Goal: Transaction & Acquisition: Purchase product/service

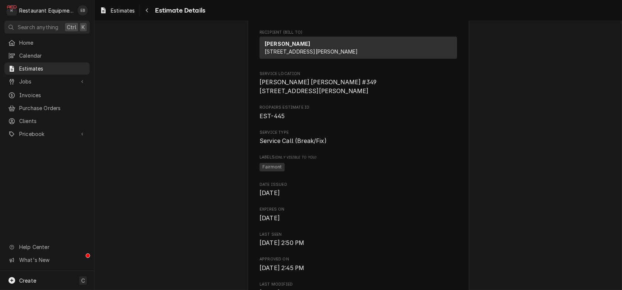
scroll to position [123, 0]
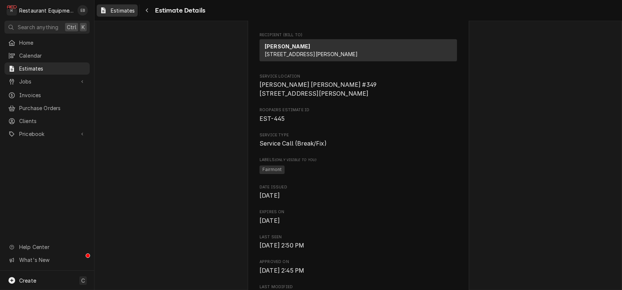
click at [127, 13] on span "Estimates" at bounding box center [123, 11] width 24 height 8
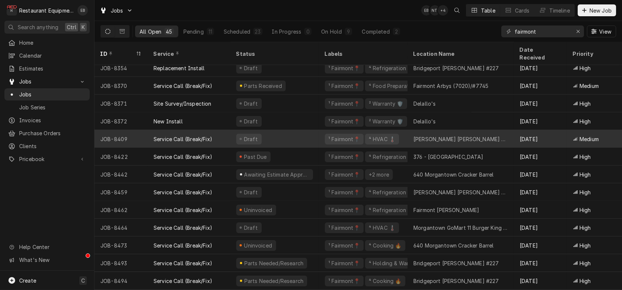
scroll to position [523, 0]
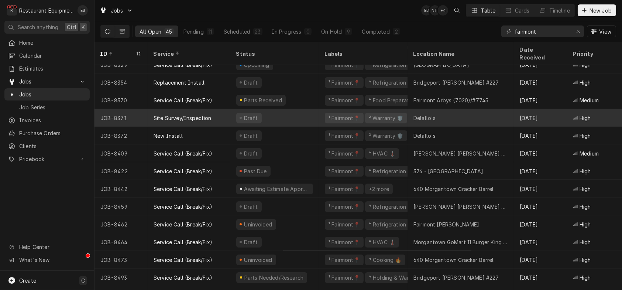
click at [302, 114] on div "Draft" at bounding box center [274, 118] width 89 height 18
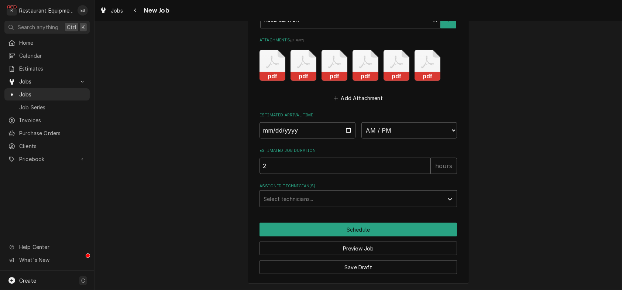
scroll to position [1764, 0]
click at [349, 122] on input "Date" at bounding box center [308, 130] width 96 height 16
type textarea "x"
type input "2025-08-13"
type textarea "x"
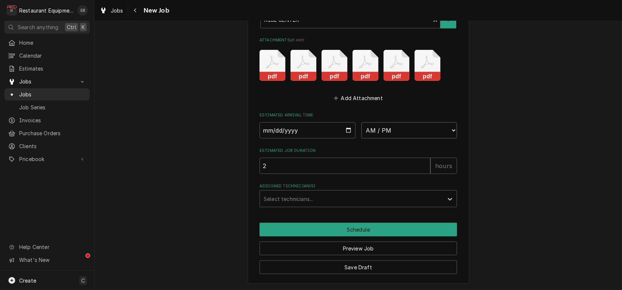
click at [400, 122] on select "AM / PM 6:00 AM 6:15 AM 6:30 AM 6:45 AM 7:00 AM 7:15 AM 7:30 AM 7:45 AM 8:00 AM…" at bounding box center [410, 130] width 96 height 16
select select "14:00:00"
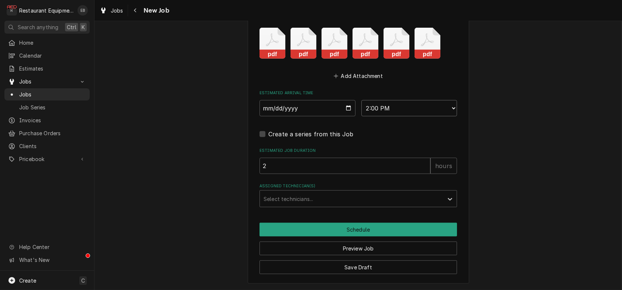
type textarea "x"
click at [308, 205] on div "Assigned Technician(s)" at bounding box center [352, 198] width 176 height 13
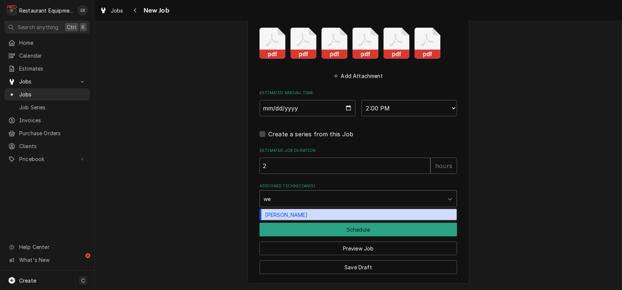
type input "wes"
click at [307, 220] on div "Wesley Fisher" at bounding box center [358, 214] width 197 height 11
type textarea "x"
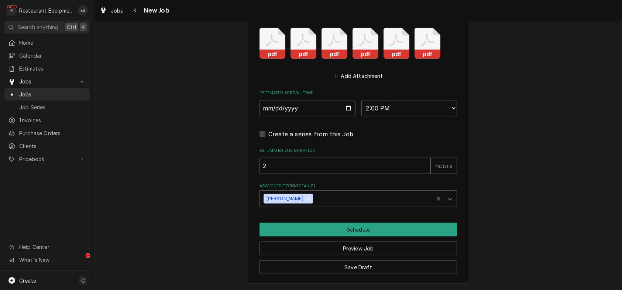
type textarea "x"
click at [419, 115] on select "AM / PM 6:00 AM 6:15 AM 6:30 AM 6:45 AM 7:00 AM 7:15 AM 7:30 AM 7:45 AM 8:00 AM…" at bounding box center [410, 108] width 96 height 16
select select "13:00:00"
click at [362, 108] on select "AM / PM 6:00 AM 6:15 AM 6:30 AM 6:45 AM 7:00 AM 7:15 AM 7:30 AM 7:45 AM 8:00 AM…" at bounding box center [410, 108] width 96 height 16
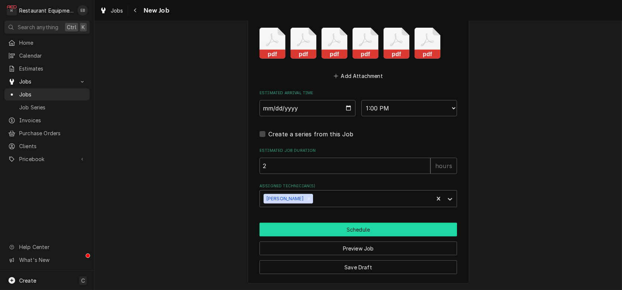
click at [351, 223] on button "Schedule" at bounding box center [359, 230] width 198 height 14
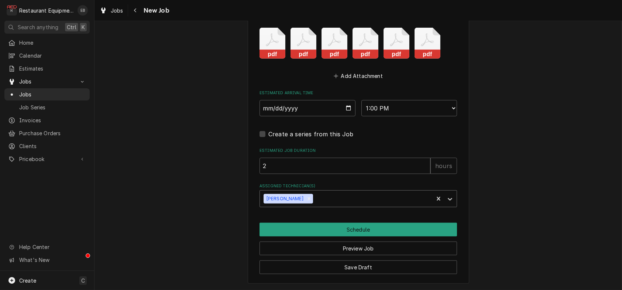
scroll to position [1760, 0]
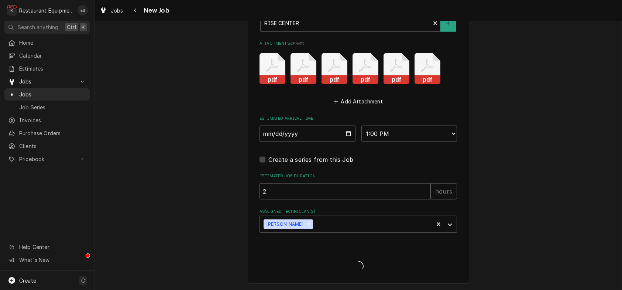
type textarea "x"
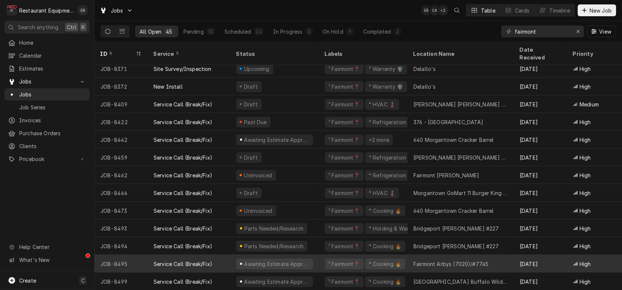
scroll to position [572, 0]
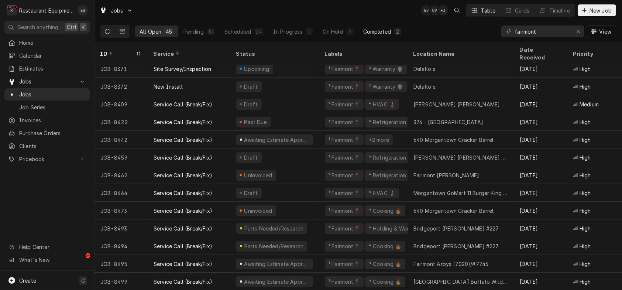
click at [391, 30] on div "Completed" at bounding box center [377, 32] width 28 height 8
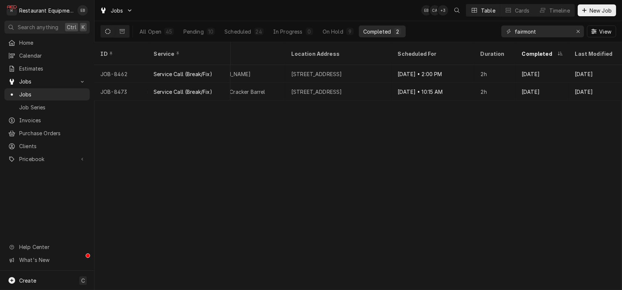
scroll to position [0, 0]
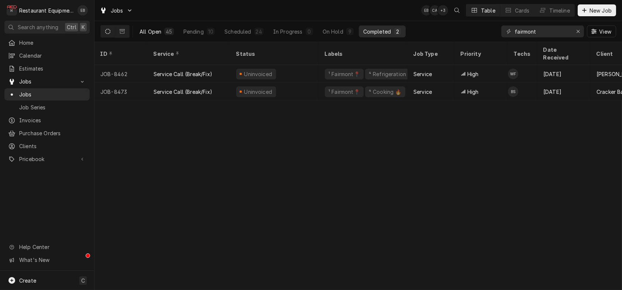
click at [154, 32] on div "All Open" at bounding box center [151, 32] width 22 height 8
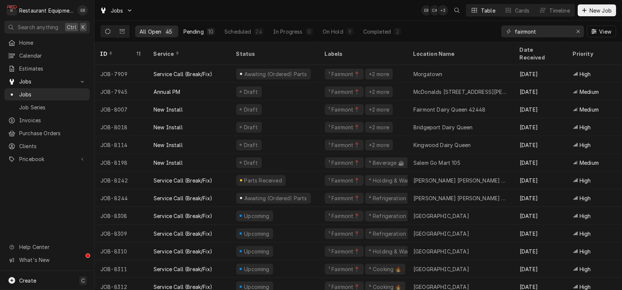
click at [215, 30] on div "10" at bounding box center [211, 31] width 8 height 7
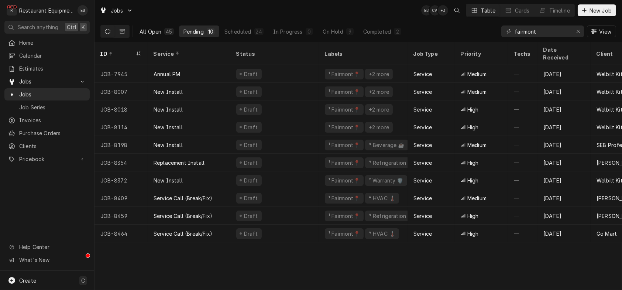
click at [173, 31] on button "All Open 45" at bounding box center [156, 31] width 43 height 12
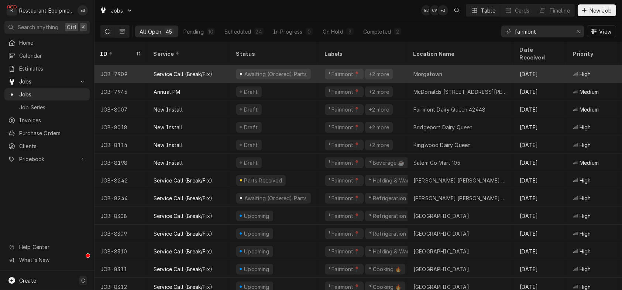
scroll to position [24, 0]
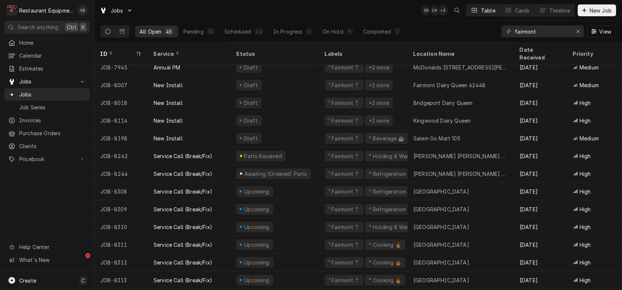
drag, startPoint x: 324, startPoint y: 65, endPoint x: 287, endPoint y: 16, distance: 61.4
click at [287, 16] on div "Jobs EB CA + 3 Table Cards Timeline New Job" at bounding box center [359, 10] width 528 height 21
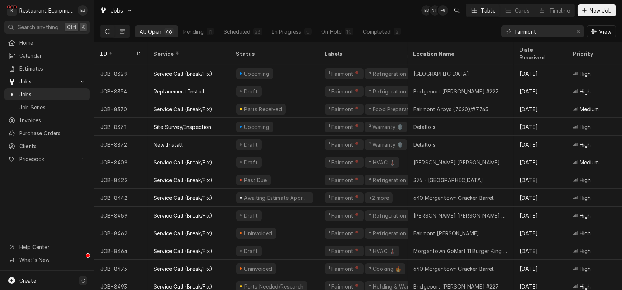
scroll to position [591, 0]
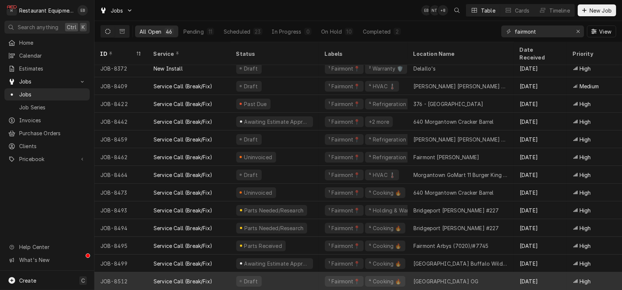
click at [285, 274] on div "Draft" at bounding box center [274, 281] width 89 height 18
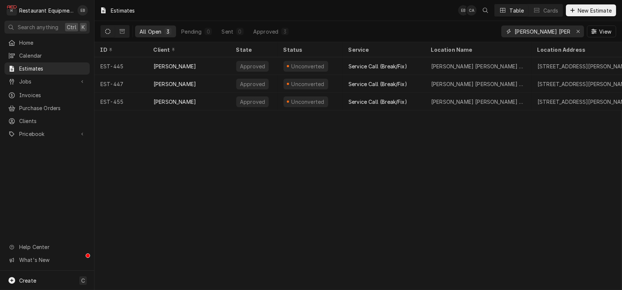
click at [578, 35] on div "Erase input" at bounding box center [578, 31] width 7 height 7
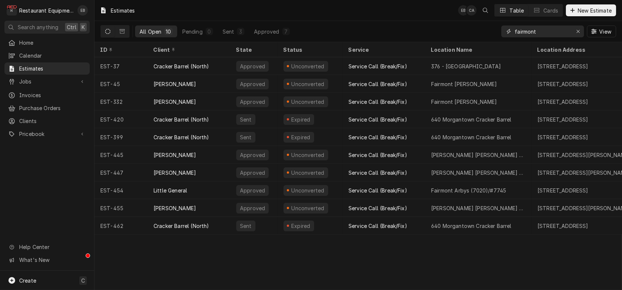
type input "fairmont"
click at [51, 112] on span "Purchase Orders" at bounding box center [52, 108] width 67 height 8
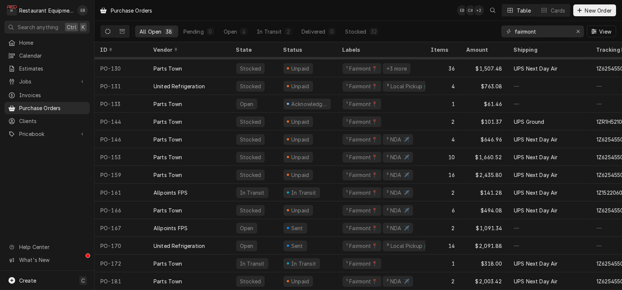
scroll to position [448, 0]
click at [585, 10] on span "New Order" at bounding box center [599, 11] width 30 height 8
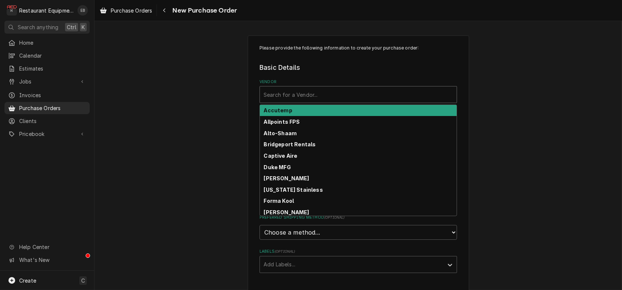
click at [400, 98] on div "Vendor" at bounding box center [358, 94] width 189 height 13
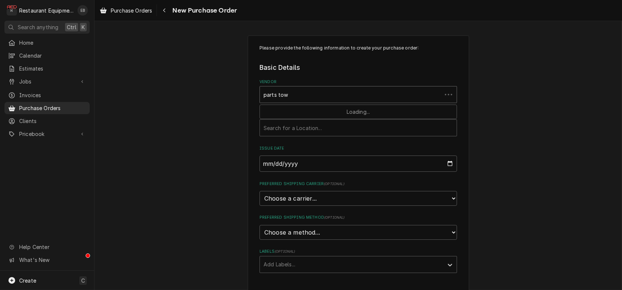
type input "parts town"
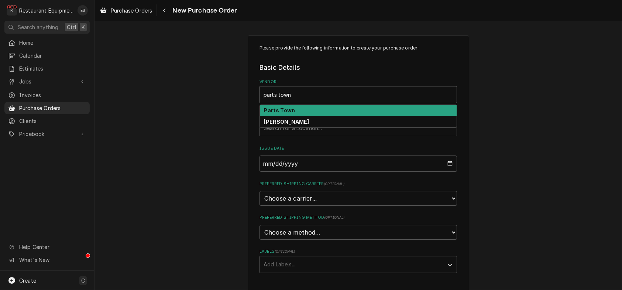
click at [374, 116] on div "Parts Town" at bounding box center [358, 110] width 197 height 11
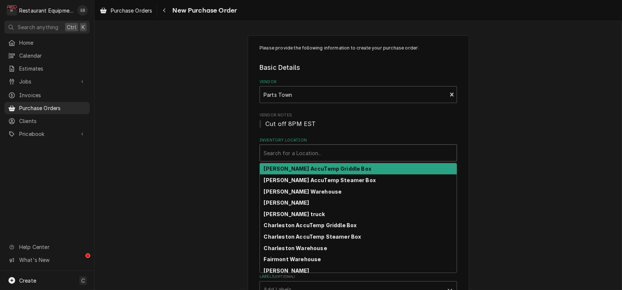
click at [335, 160] on div "Inventory Location" at bounding box center [358, 152] width 189 height 13
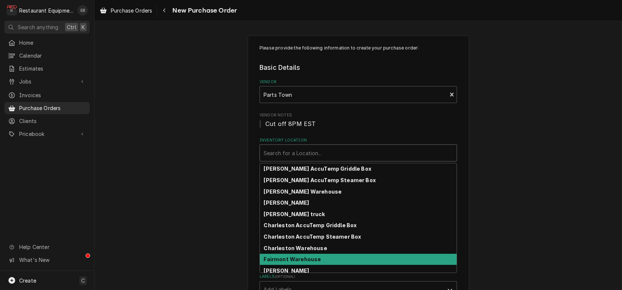
click at [317, 265] on div "Fairmont Warehouse" at bounding box center [358, 259] width 197 height 11
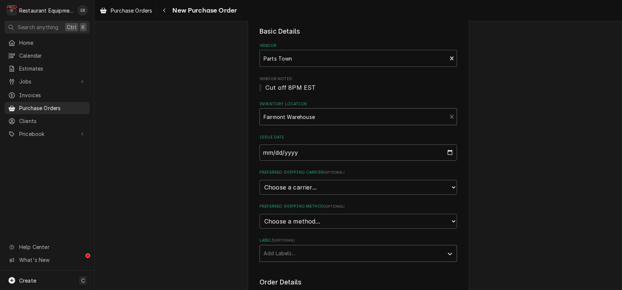
scroll to position [123, 0]
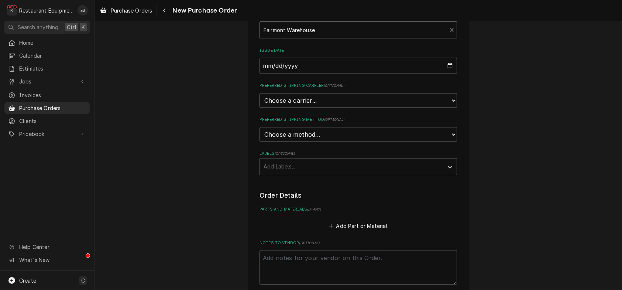
click at [339, 108] on select "Choose a carrier... U.S. Postal Service Stamps.com FedEx UPS DHL Express DHL EC…" at bounding box center [359, 100] width 198 height 15
select select "4"
click at [260, 108] on select "Choose a carrier... U.S. Postal Service Stamps.com FedEx UPS DHL Express DHL EC…" at bounding box center [359, 100] width 198 height 15
type textarea "x"
click at [275, 142] on select "Choose a method... Ground Next Day Early AM Next Day Air 2 Day Air Other" at bounding box center [359, 134] width 198 height 15
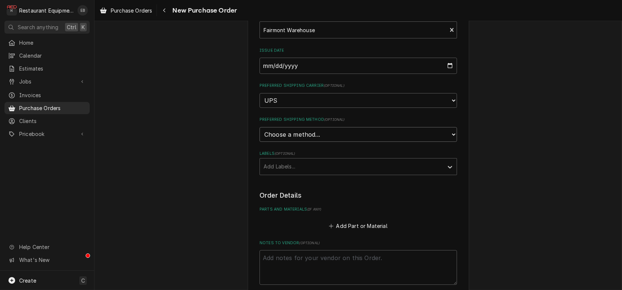
select select "3"
click at [260, 142] on select "Choose a method... Ground Next Day Early AM Next Day Air 2 Day Air Other" at bounding box center [359, 134] width 198 height 15
click at [284, 173] on div "Labels" at bounding box center [352, 166] width 176 height 13
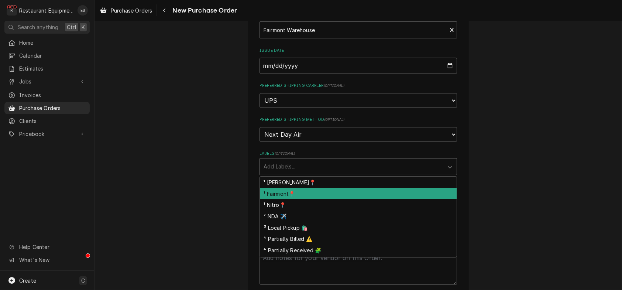
click at [283, 199] on div "¹ Fairmont📍" at bounding box center [358, 193] width 197 height 11
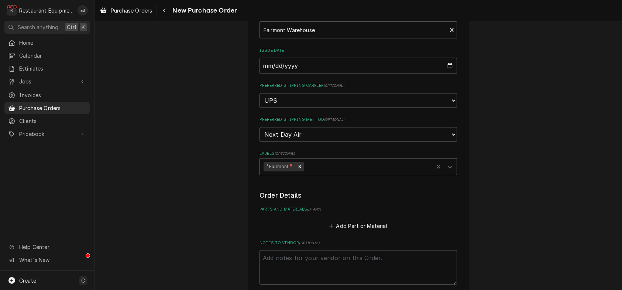
click at [312, 173] on div "Labels" at bounding box center [367, 166] width 125 height 13
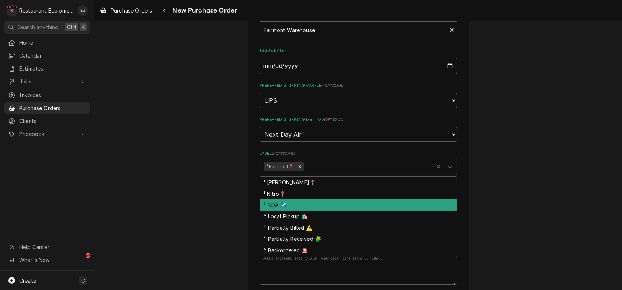
click at [303, 211] on div "² NDA ✈️" at bounding box center [358, 204] width 197 height 11
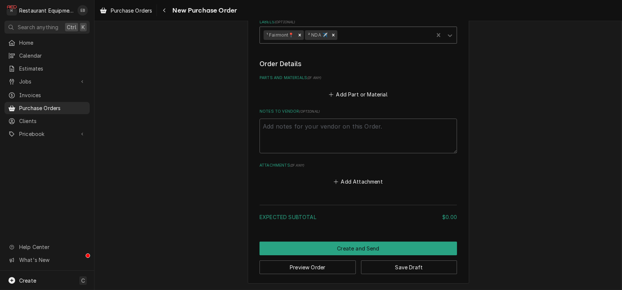
scroll to position [295, 0]
click at [369, 89] on button "Add Part or Material" at bounding box center [358, 94] width 61 height 10
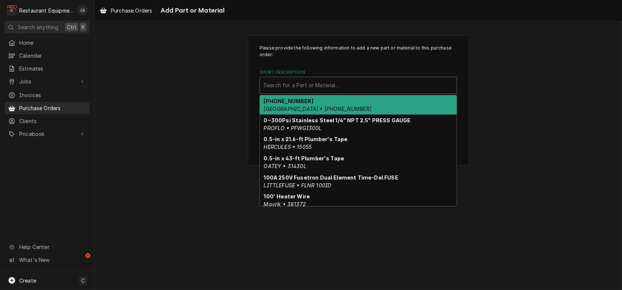
click at [345, 92] on div "Short Description" at bounding box center [358, 85] width 189 height 13
click at [522, 86] on div "Please provide the following information to add a new part or material to this …" at bounding box center [359, 100] width 528 height 143
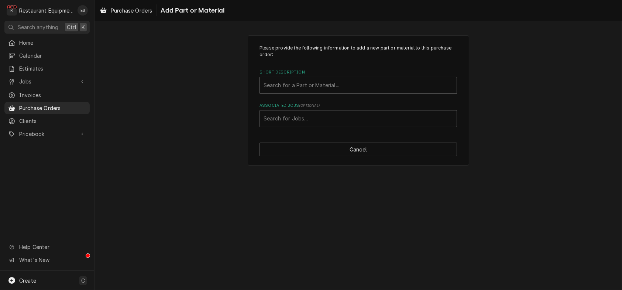
click at [390, 92] on div "Short Description" at bounding box center [358, 85] width 189 height 13
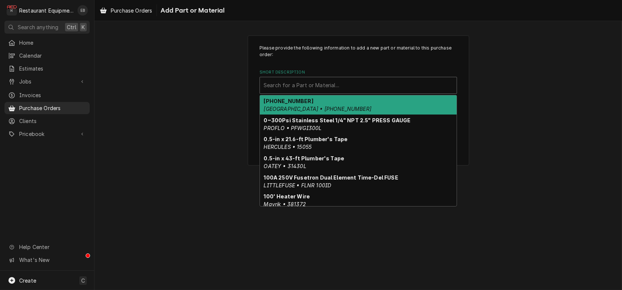
click at [335, 114] on div "00-112378-00050 Hobart • 00-112378-00050" at bounding box center [358, 104] width 197 height 19
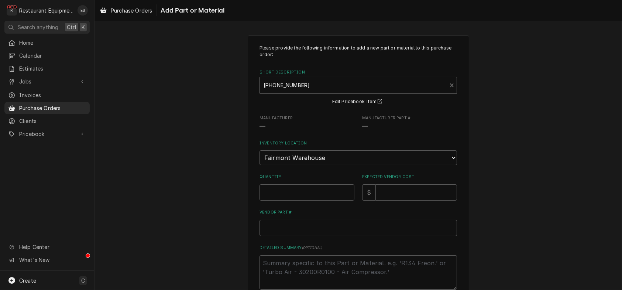
type textarea "x"
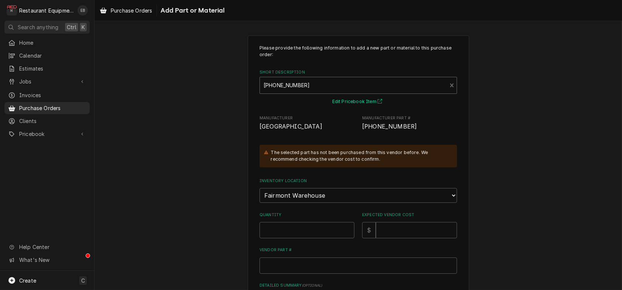
click at [359, 106] on button "Edit Pricebook Item" at bounding box center [358, 101] width 55 height 9
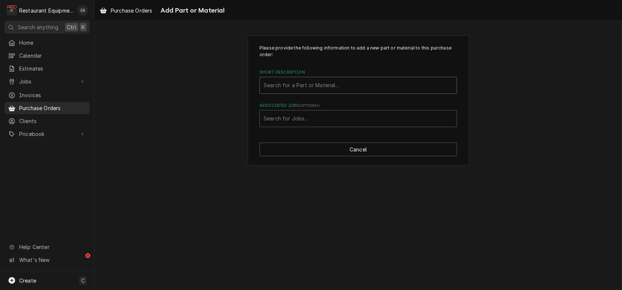
click at [341, 92] on div "Short Description" at bounding box center [358, 85] width 189 height 13
drag, startPoint x: 337, startPoint y: 96, endPoint x: 310, endPoint y: 96, distance: 27.3
click at [310, 92] on div "Short Description" at bounding box center [358, 85] width 189 height 13
type input "18868"
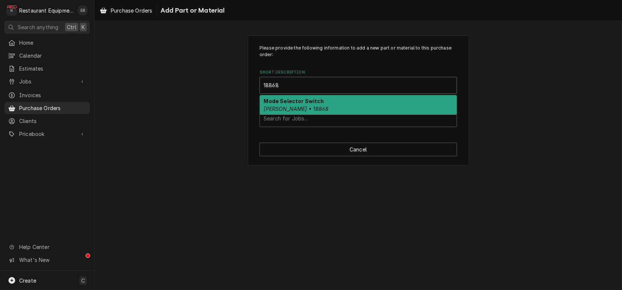
click at [372, 114] on div "Mode Selector Switch BLODGETT • 18868" at bounding box center [358, 104] width 197 height 19
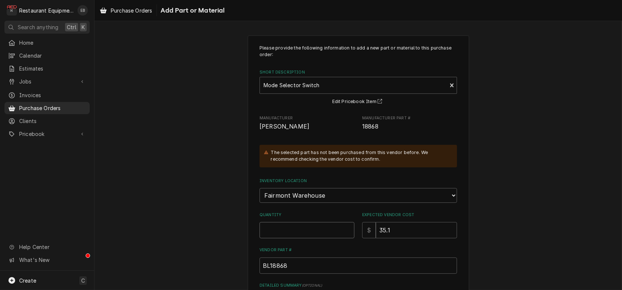
click at [295, 238] on input "Quantity" at bounding box center [307, 230] width 95 height 16
type textarea "x"
type input "1"
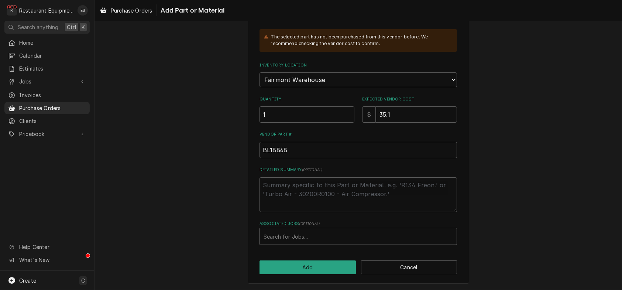
scroll to position [148, 0]
click at [310, 239] on div "Associated Jobs" at bounding box center [358, 236] width 189 height 13
type input "8512"
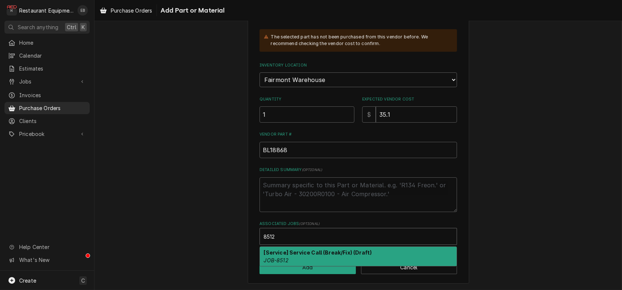
click at [355, 256] on strong "[Service] Service Call (Break/Fix) (Draft)" at bounding box center [318, 252] width 108 height 6
type textarea "x"
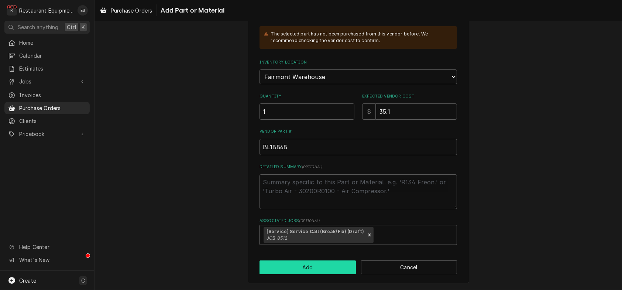
click at [338, 274] on button "Add" at bounding box center [308, 267] width 96 height 14
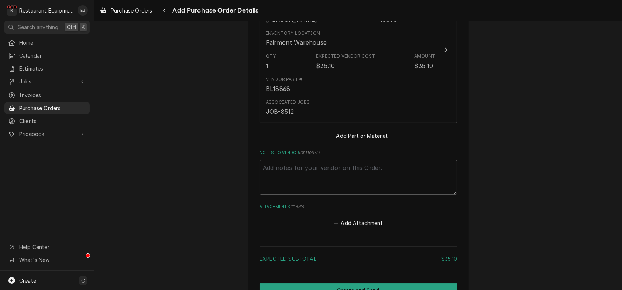
scroll to position [369, 0]
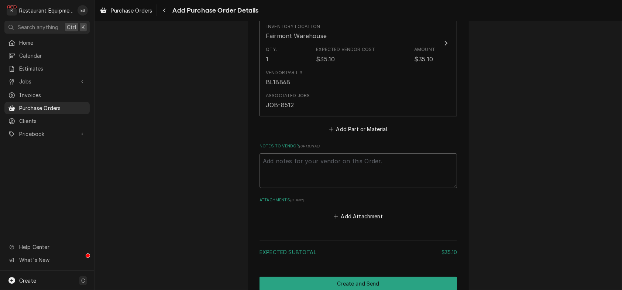
type textarea "x"
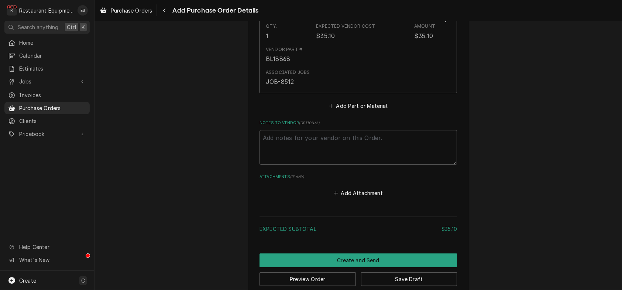
scroll to position [394, 0]
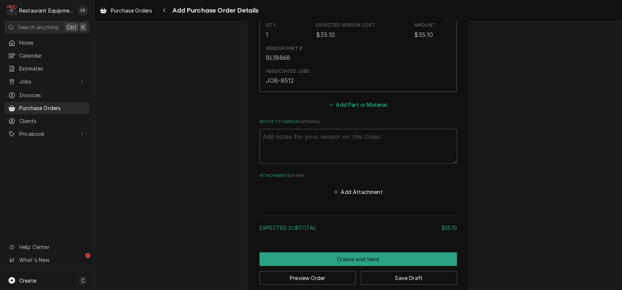
click at [356, 110] on button "Add Part or Material" at bounding box center [358, 105] width 61 height 10
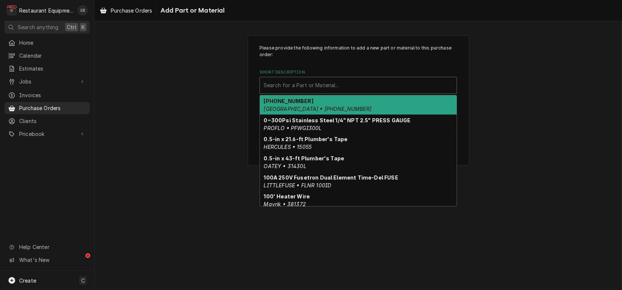
click at [317, 90] on div "Short Description" at bounding box center [358, 85] width 189 height 13
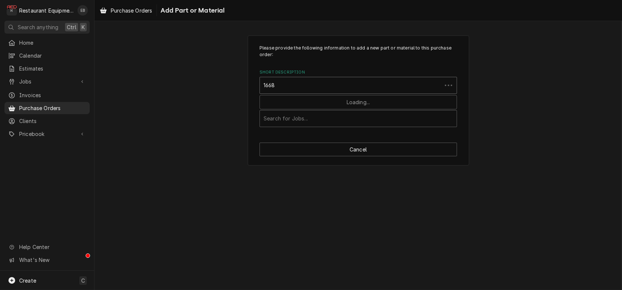
type input "16686"
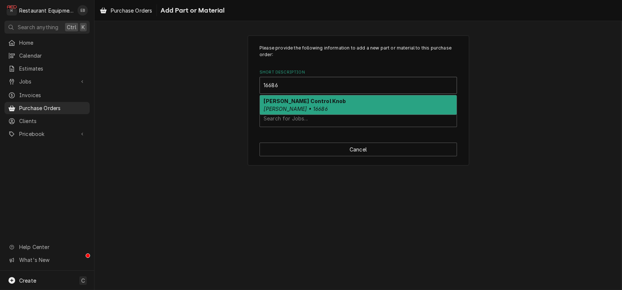
click at [326, 114] on div "Blodgett Control Knob Blodgett • 16686" at bounding box center [358, 104] width 197 height 19
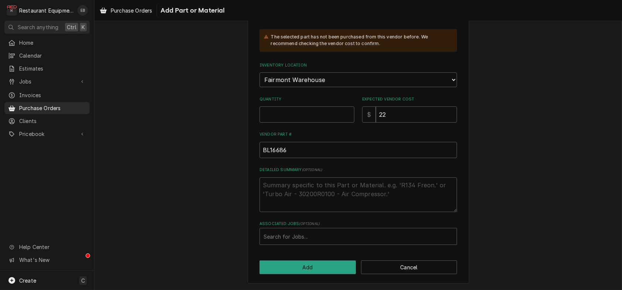
scroll to position [123, 0]
click at [294, 123] on input "Quantity" at bounding box center [307, 114] width 95 height 16
type textarea "x"
type input "1"
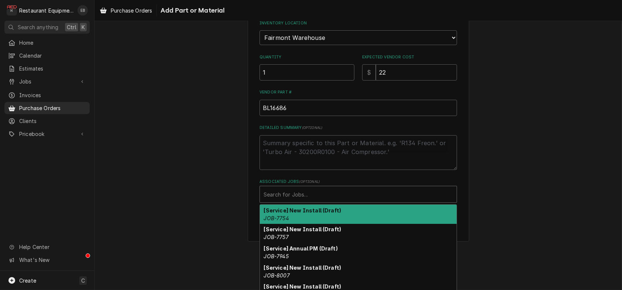
click at [300, 201] on div "Associated Jobs" at bounding box center [358, 194] width 189 height 13
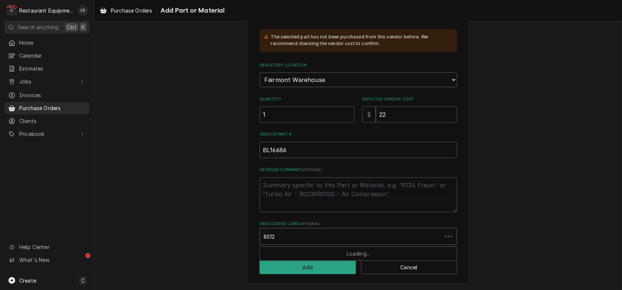
type input "8512"
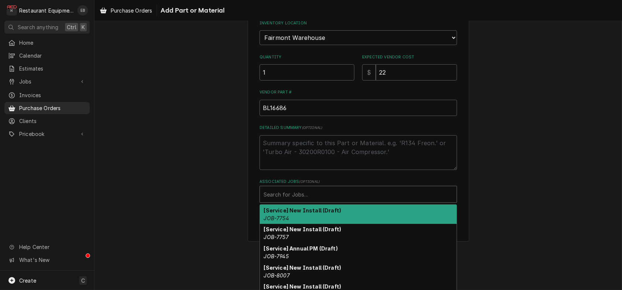
click at [292, 201] on div "Associated Jobs" at bounding box center [358, 194] width 189 height 13
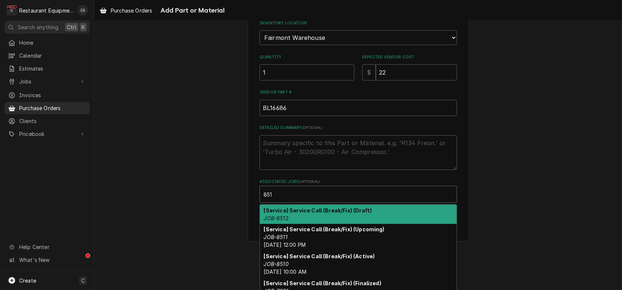
type input "8512"
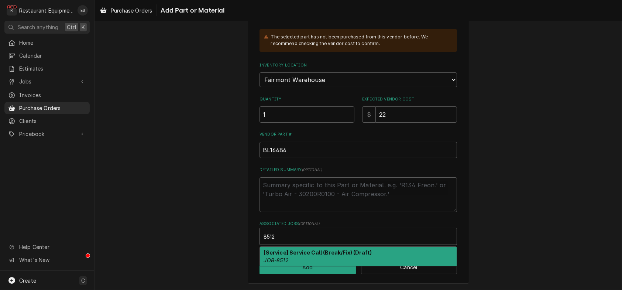
click at [329, 249] on strong "[Service] Service Call (Break/Fix) (Draft)" at bounding box center [318, 252] width 108 height 6
type textarea "x"
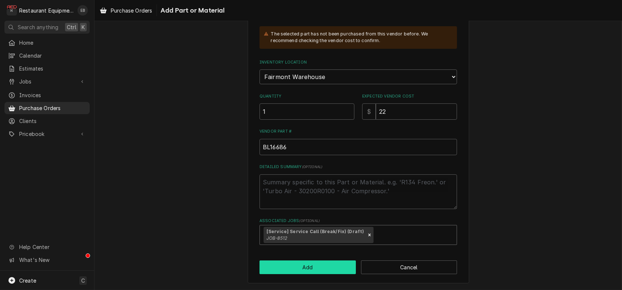
click at [335, 270] on button "Add" at bounding box center [308, 267] width 96 height 14
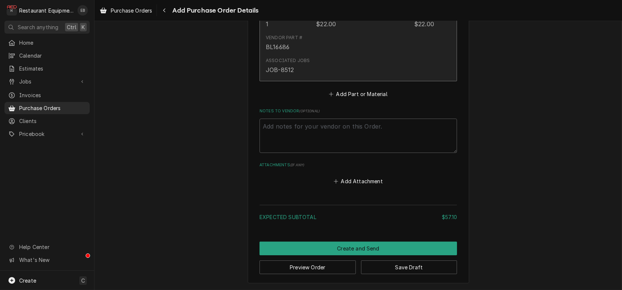
scroll to position [639, 0]
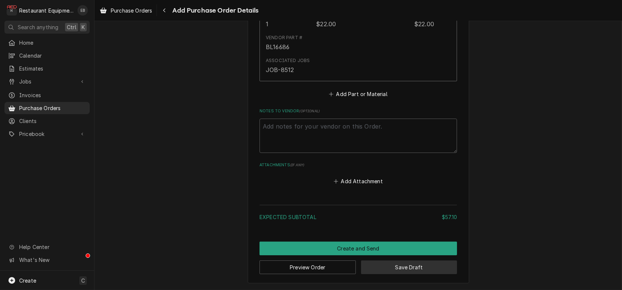
click at [417, 268] on button "Save Draft" at bounding box center [409, 267] width 96 height 14
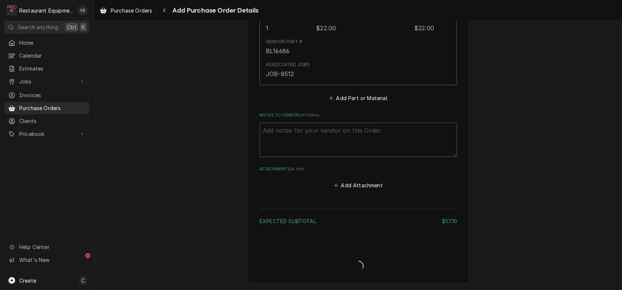
type textarea "x"
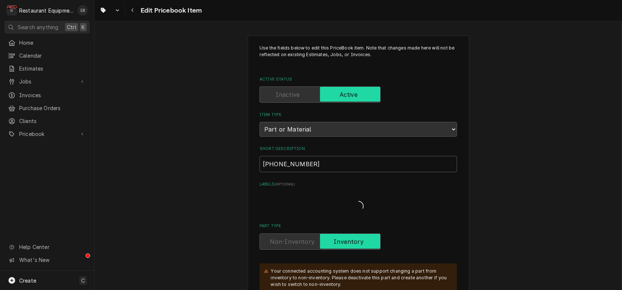
type textarea "x"
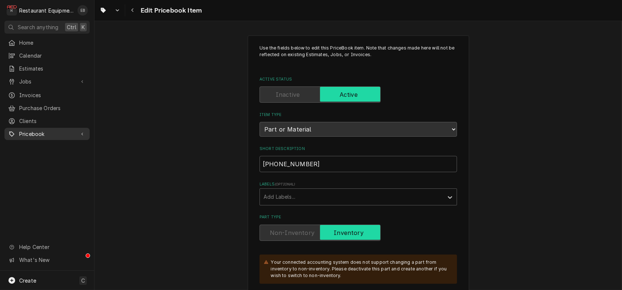
click at [56, 133] on div "Pricebook" at bounding box center [47, 133] width 82 height 9
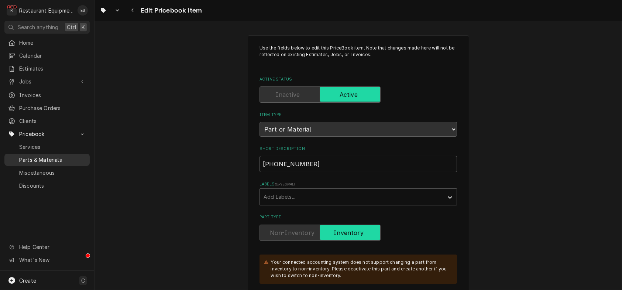
click at [54, 164] on span "Parts & Materials" at bounding box center [52, 160] width 67 height 8
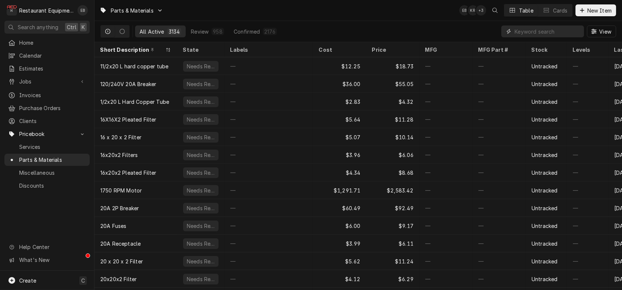
click at [530, 33] on input "Dynamic Content Wrapper" at bounding box center [548, 31] width 66 height 12
paste input "18868"
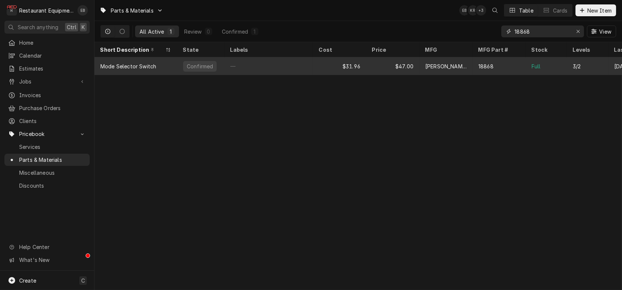
type input "18868"
click at [253, 69] on div "—" at bounding box center [269, 66] width 89 height 18
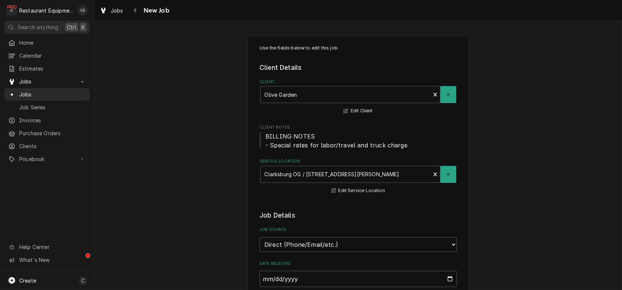
type textarea "x"
click at [137, 12] on icon "Navigate back" at bounding box center [135, 10] width 3 height 5
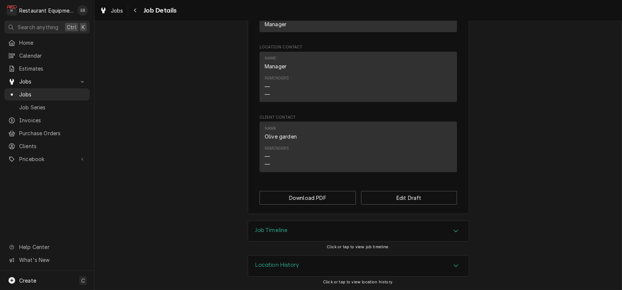
scroll to position [550, 0]
click at [139, 9] on button "Navigate back" at bounding box center [136, 10] width 12 height 12
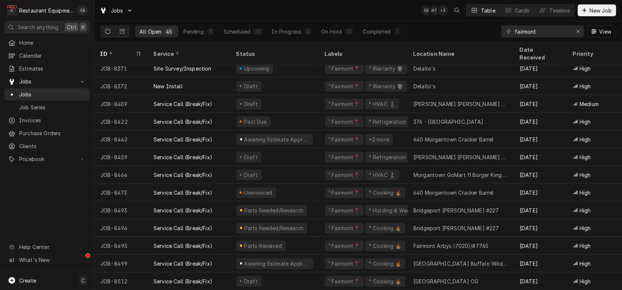
scroll to position [572, 0]
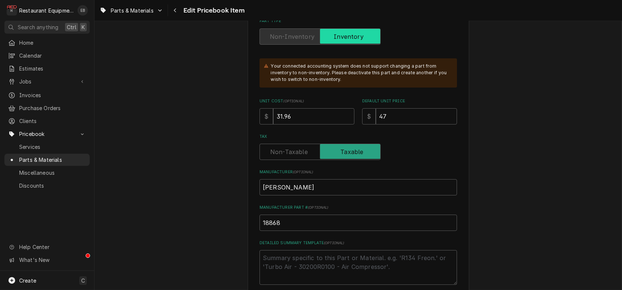
scroll to position [197, 0]
drag, startPoint x: 289, startPoint y: 156, endPoint x: 276, endPoint y: 161, distance: 13.8
click at [276, 124] on input "31.96" at bounding box center [313, 115] width 81 height 16
type textarea "x"
type input "3"
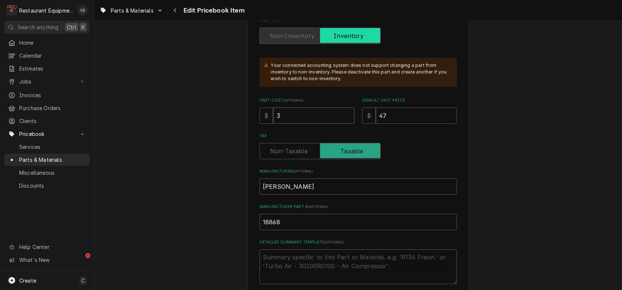
type textarea "x"
type input "35"
type textarea "x"
type input "35.1"
drag, startPoint x: 400, startPoint y: 157, endPoint x: 380, endPoint y: 160, distance: 20.8
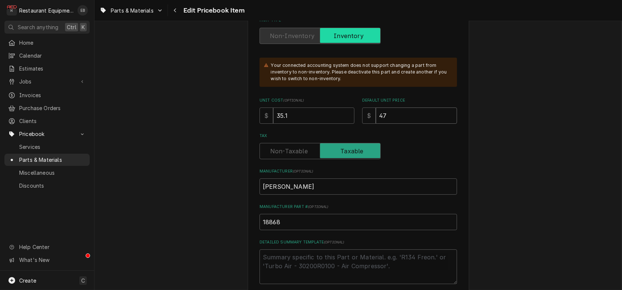
click at [380, 124] on input "47" at bounding box center [416, 115] width 81 height 16
type textarea "x"
type input "5"
type textarea "x"
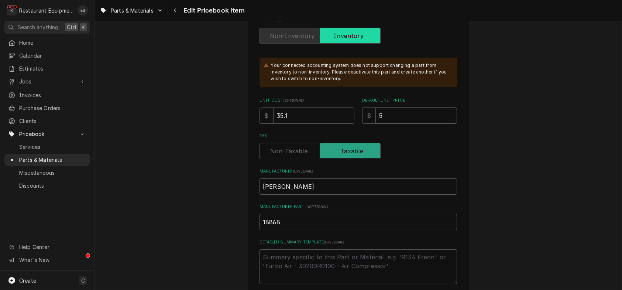
type input "53"
type textarea "x"
type input "53.6"
type textarea "x"
type input "53.67"
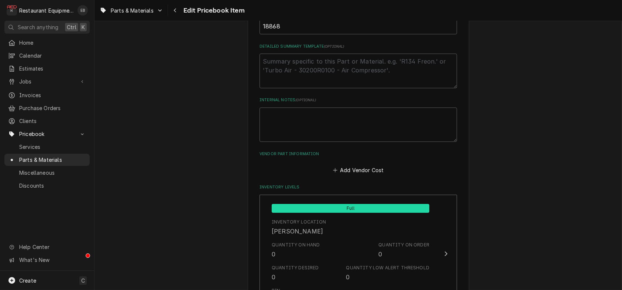
scroll to position [394, 0]
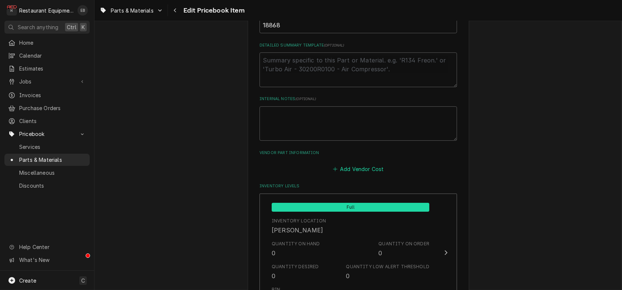
click at [369, 174] on button "Add Vendor Cost" at bounding box center [359, 169] width 54 height 10
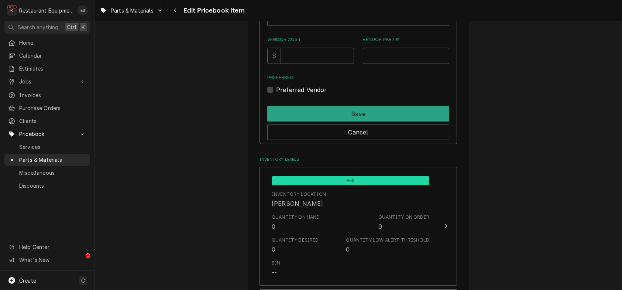
scroll to position [517, 0]
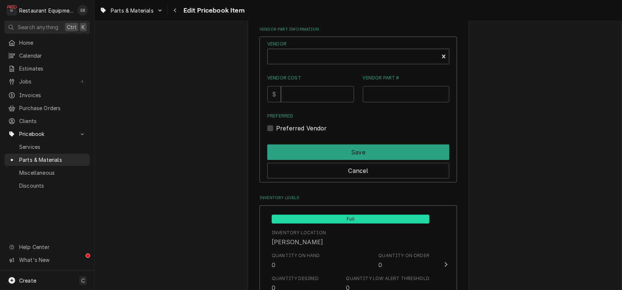
click at [312, 68] on div "Vendor" at bounding box center [353, 60] width 164 height 18
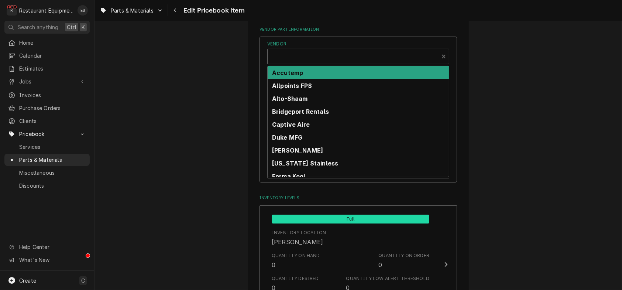
type textarea "x"
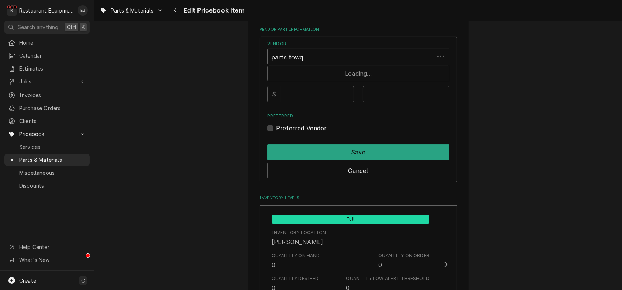
type input "parts tow"
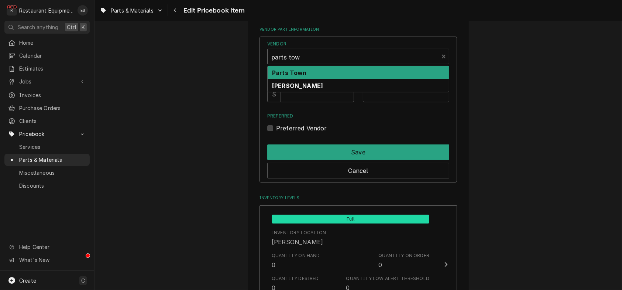
click at [336, 79] on div "Parts Town" at bounding box center [358, 72] width 181 height 13
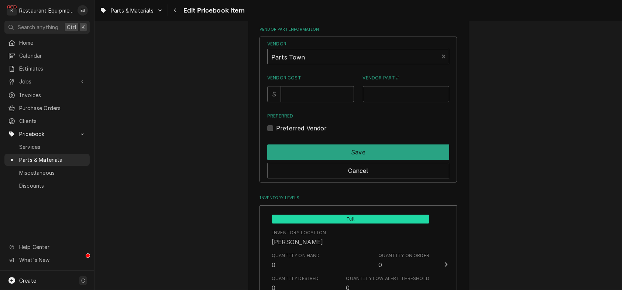
click at [330, 102] on input "Vendor Cost" at bounding box center [317, 94] width 73 height 16
type input "35.1"
click at [406, 102] on input "Vendor Part #" at bounding box center [406, 94] width 87 height 16
paste input "18868"
click at [367, 102] on input "18868" at bounding box center [406, 94] width 87 height 16
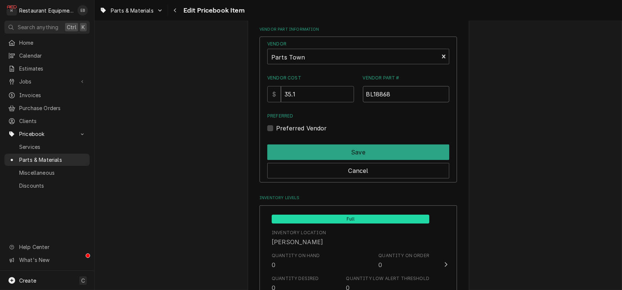
type input "BL18868"
click at [276, 133] on div "Preferred Vendor" at bounding box center [358, 128] width 182 height 9
click at [276, 133] on label "Preferred Vendor" at bounding box center [301, 128] width 51 height 9
click at [276, 140] on input "Preferred" at bounding box center [367, 132] width 182 height 16
checkbox input "true"
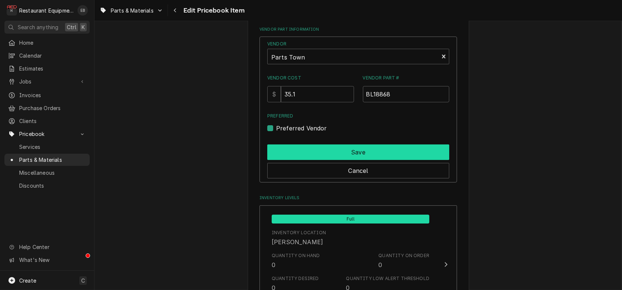
click at [298, 160] on button "Save" at bounding box center [358, 152] width 182 height 16
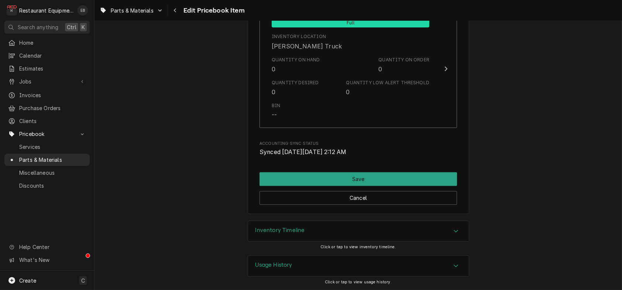
scroll to position [5483, 0]
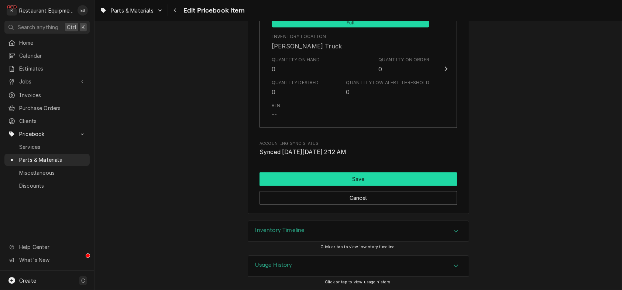
click at [361, 172] on button "Save" at bounding box center [359, 179] width 198 height 14
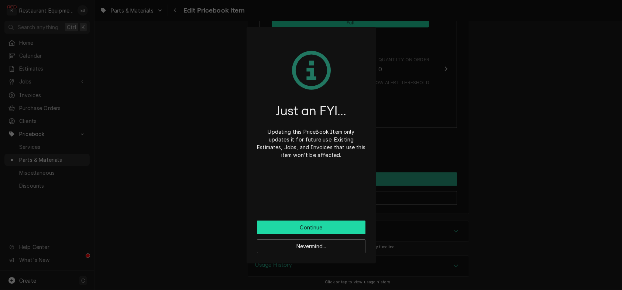
click at [332, 234] on button "Continue" at bounding box center [311, 227] width 109 height 14
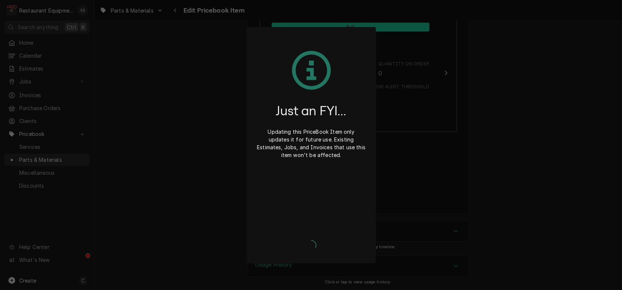
type textarea "x"
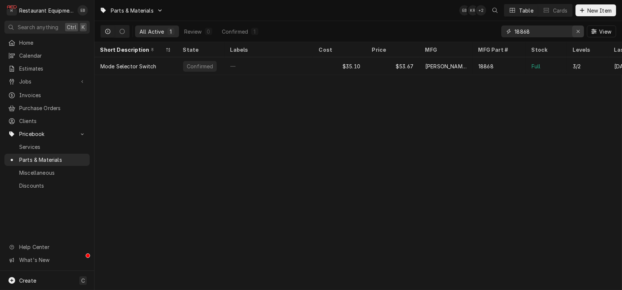
click at [575, 34] on div "Erase input" at bounding box center [578, 31] width 7 height 7
click at [566, 35] on input "Dynamic Content Wrapper" at bounding box center [549, 31] width 69 height 12
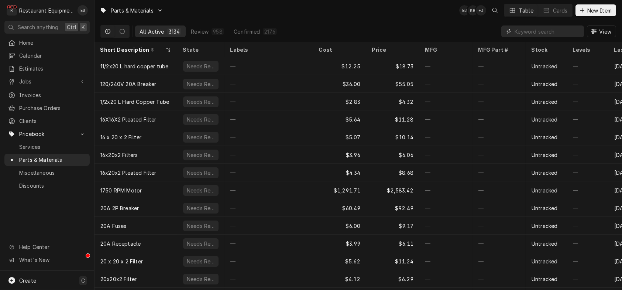
paste input "16686"
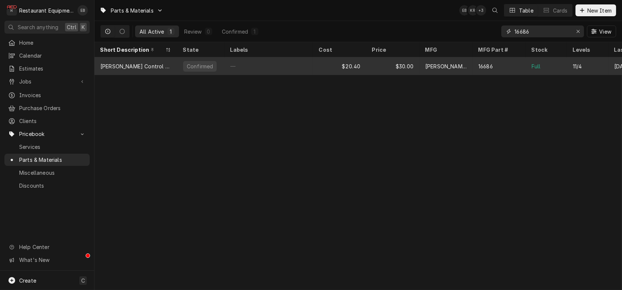
type input "16686"
click at [291, 71] on div "—" at bounding box center [269, 66] width 89 height 18
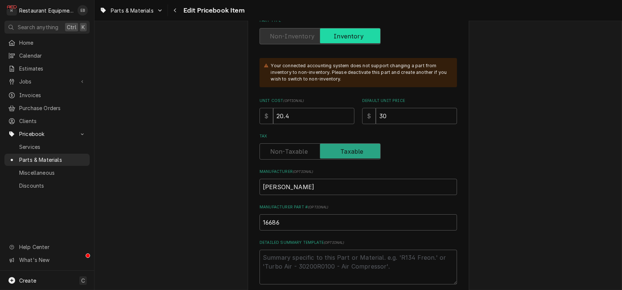
scroll to position [197, 0]
click at [308, 124] on input "20.4" at bounding box center [313, 115] width 81 height 16
type textarea "x"
type input "20"
type textarea "x"
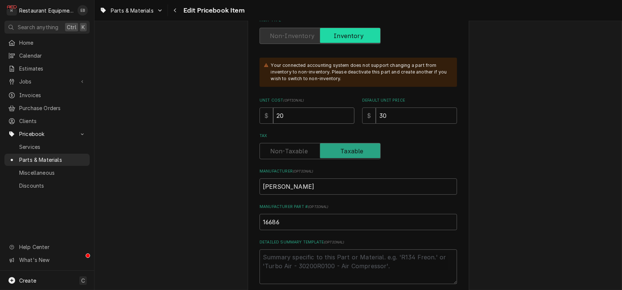
type input "2"
type textarea "x"
type input "22"
click at [402, 124] on input "30" at bounding box center [416, 115] width 81 height 16
type textarea "x"
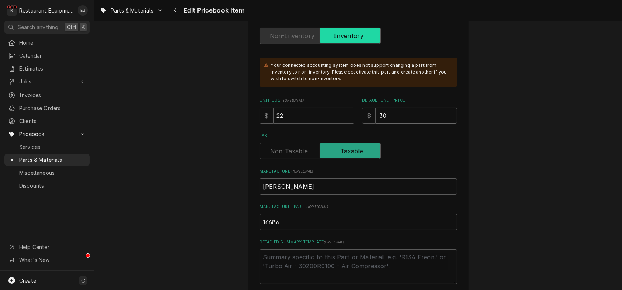
type input "3"
type textarea "x"
type input "3"
type textarea "x"
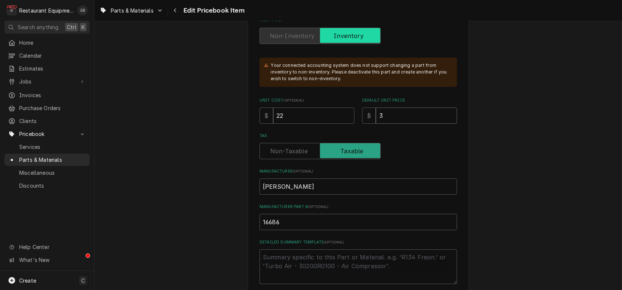
type input "33"
type textarea "x"
type input "33.6"
type textarea "x"
type input "33.64"
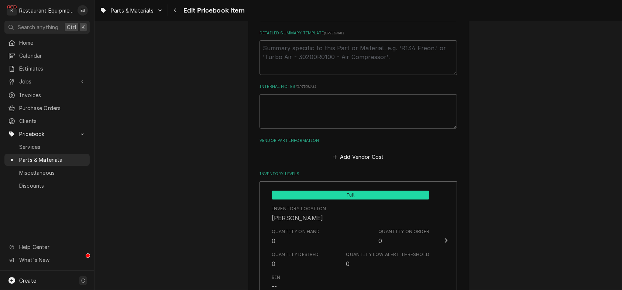
scroll to position [443, 0]
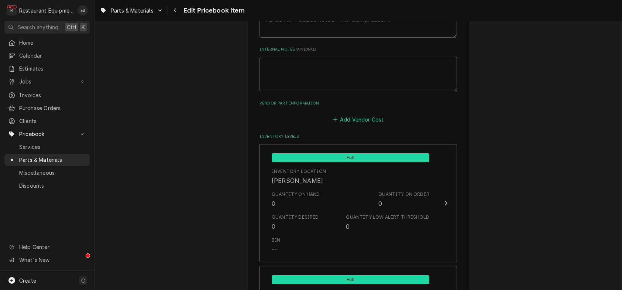
click at [336, 122] on icon "Vendor Part Information" at bounding box center [335, 119] width 4 height 5
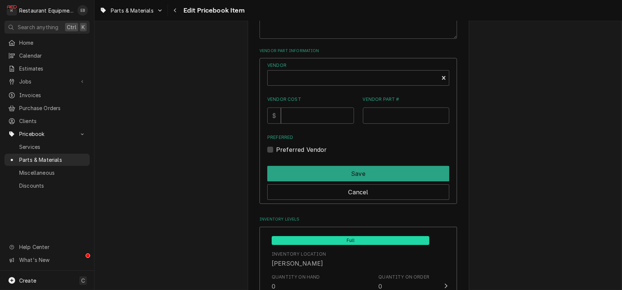
scroll to position [517, 0]
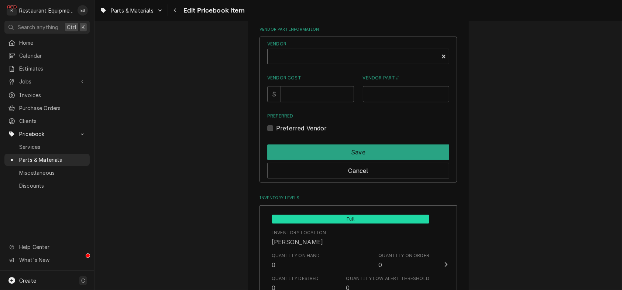
click at [301, 68] on div "Vendor" at bounding box center [353, 60] width 164 height 18
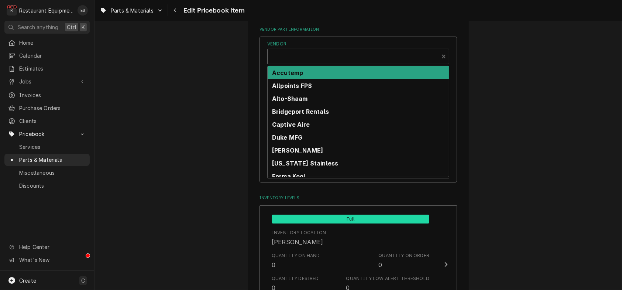
type textarea "x"
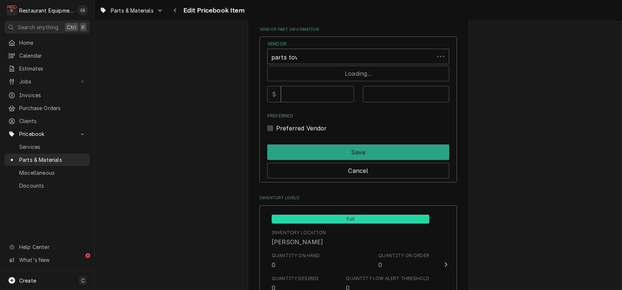
type input "parts town"
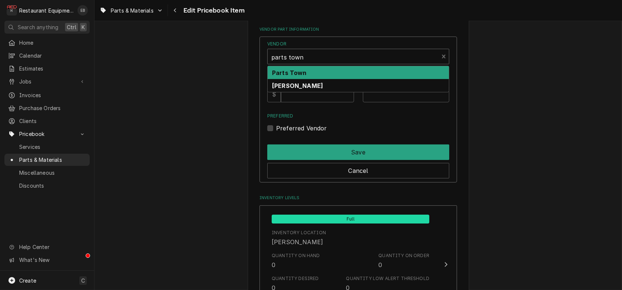
click at [314, 79] on div "Parts Town" at bounding box center [358, 72] width 181 height 13
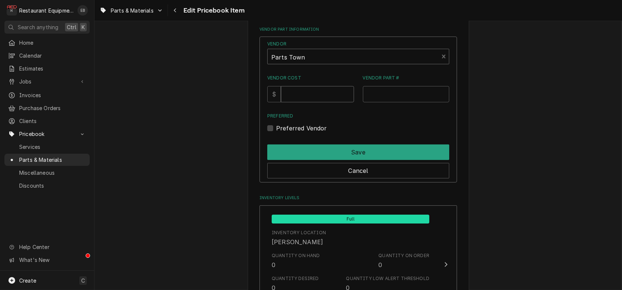
click at [328, 102] on input "Vendor Cost" at bounding box center [317, 94] width 73 height 16
type input "22"
click at [387, 102] on input "Vendor Part #" at bounding box center [406, 94] width 87 height 16
paste input "16686"
click at [369, 102] on input "16686" at bounding box center [406, 94] width 87 height 16
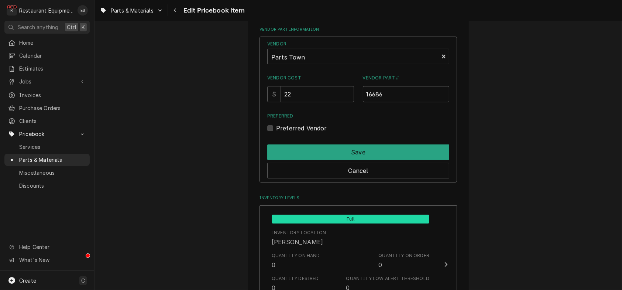
click at [367, 102] on input "16686" at bounding box center [406, 94] width 87 height 16
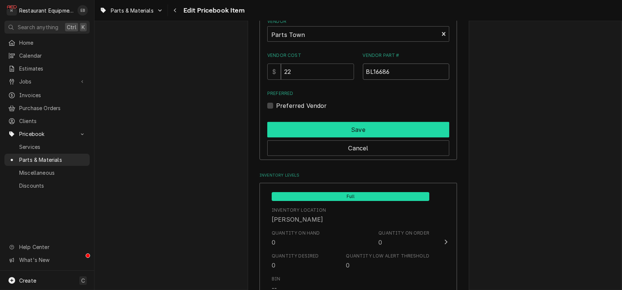
scroll to position [541, 0]
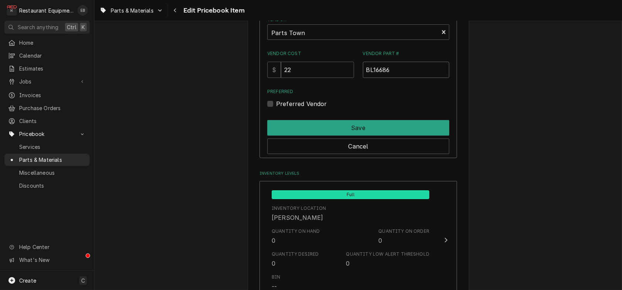
type input "BL16686"
click at [276, 108] on label "Preferred Vendor" at bounding box center [301, 103] width 51 height 9
click at [276, 116] on input "Preferred" at bounding box center [367, 107] width 182 height 16
checkbox input "true"
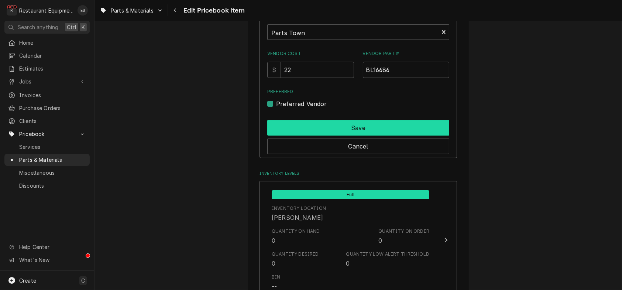
click at [326, 136] on button "Save" at bounding box center [358, 128] width 182 height 16
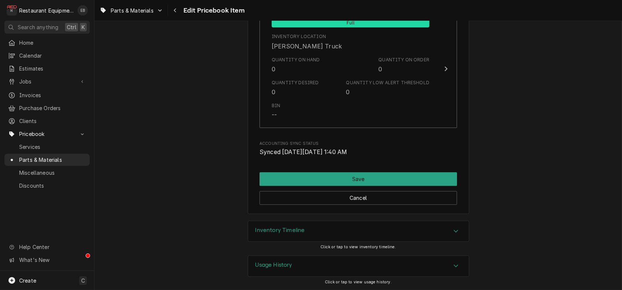
scroll to position [5483, 0]
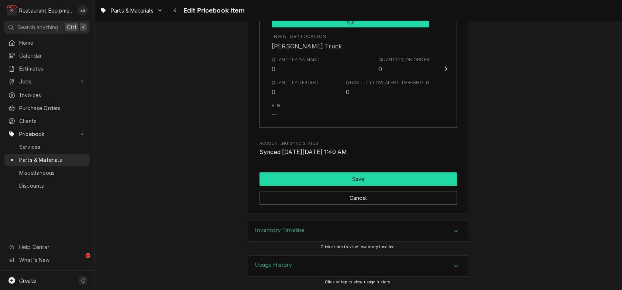
click at [414, 172] on button "Save" at bounding box center [359, 179] width 198 height 14
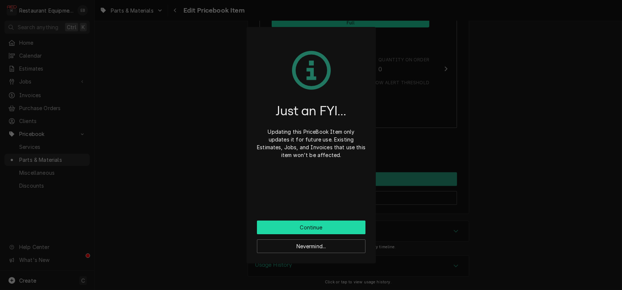
click at [346, 234] on button "Continue" at bounding box center [311, 227] width 109 height 14
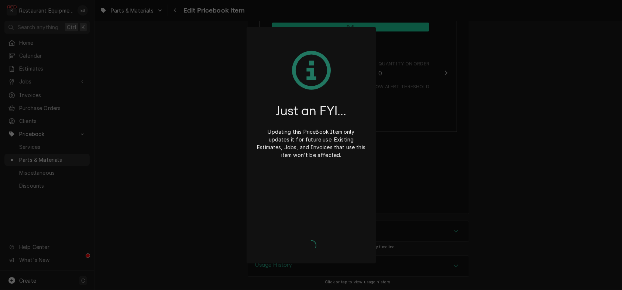
scroll to position [5479, 0]
type textarea "x"
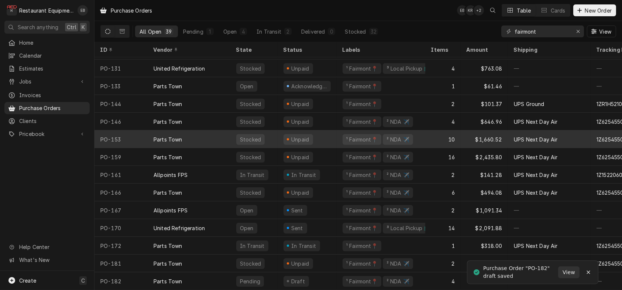
scroll to position [465, 0]
